Goal: Task Accomplishment & Management: Manage account settings

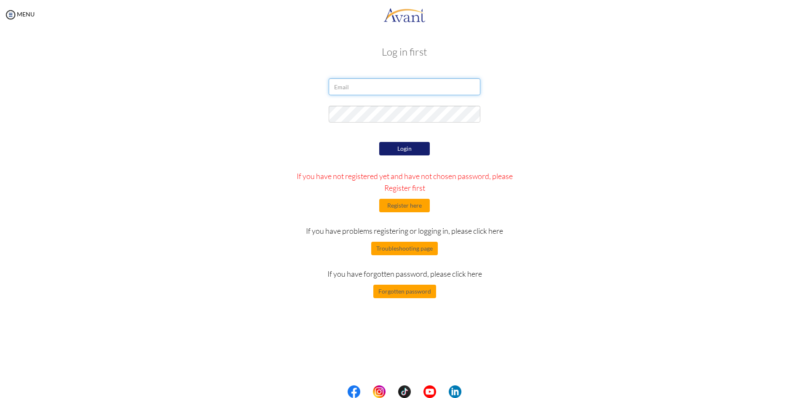
click at [353, 88] on input "email" at bounding box center [404, 86] width 152 height 17
drag, startPoint x: 353, startPoint y: 88, endPoint x: 353, endPoint y: 97, distance: 9.7
click at [353, 97] on div at bounding box center [404, 88] width 164 height 21
type input "[PERSON_NAME][EMAIL_ADDRESS][DOMAIN_NAME]"
click at [411, 152] on button "Login" at bounding box center [404, 148] width 51 height 13
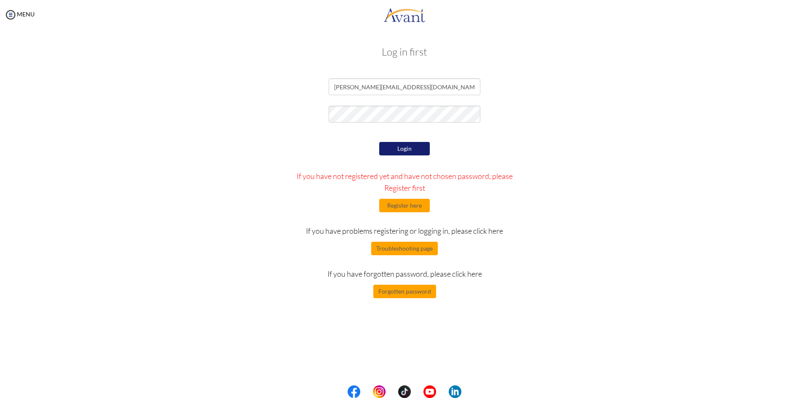
click at [415, 147] on button "Login" at bounding box center [404, 148] width 51 height 13
click at [379, 89] on input "email" at bounding box center [404, 86] width 152 height 17
type input "[PERSON_NAME][EMAIL_ADDRESS][DOMAIN_NAME]"
click at [396, 147] on button "Login" at bounding box center [404, 148] width 51 height 13
click at [400, 253] on button "Troubleshooting page" at bounding box center [404, 248] width 67 height 13
